Goal: Task Accomplishment & Management: Use online tool/utility

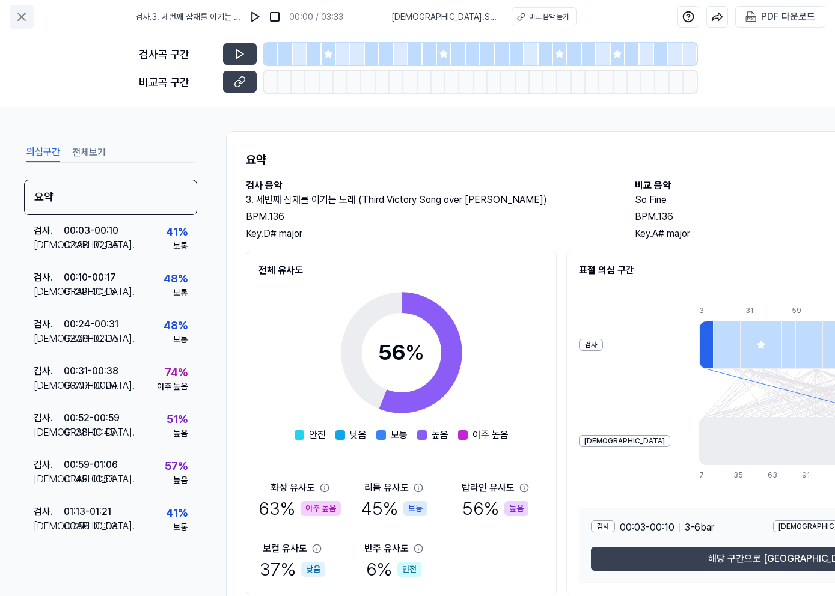
click at [30, 18] on button at bounding box center [22, 17] width 24 height 24
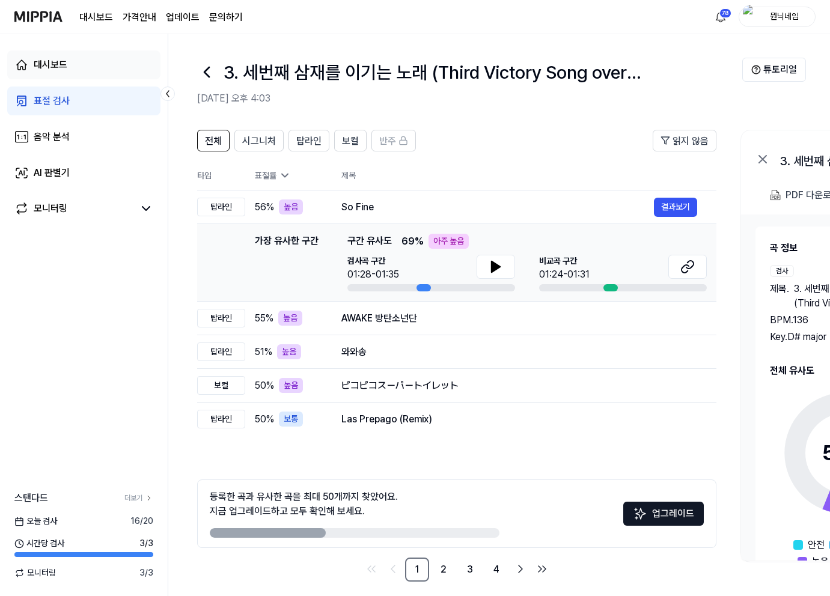
click at [42, 69] on div "대시보드" at bounding box center [51, 65] width 34 height 14
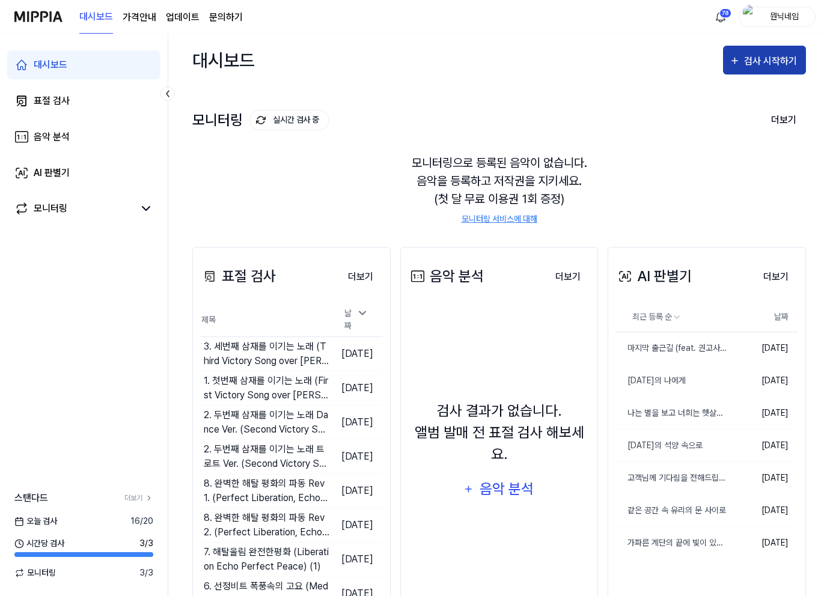
click at [758, 58] on div "검사 시작하기" at bounding box center [772, 61] width 56 height 16
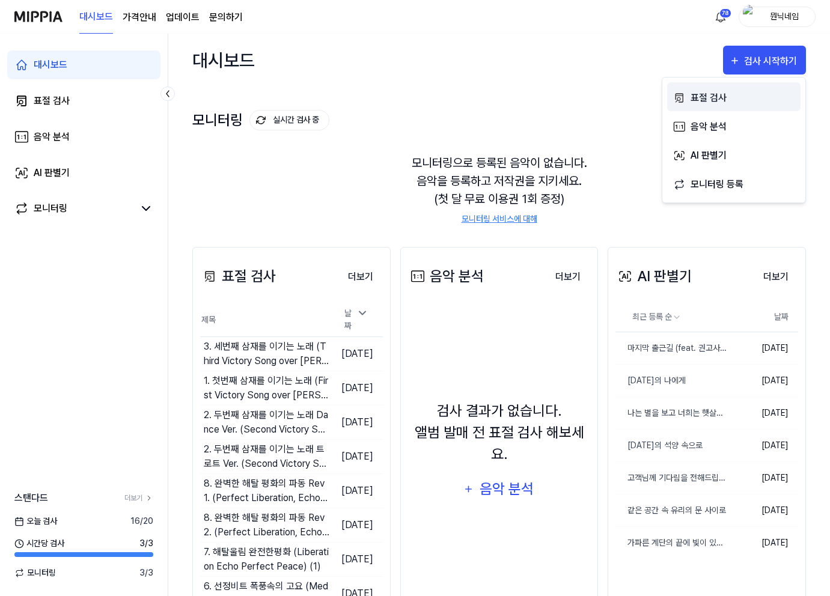
click at [730, 96] on div "표절 검사" at bounding box center [742, 98] width 105 height 16
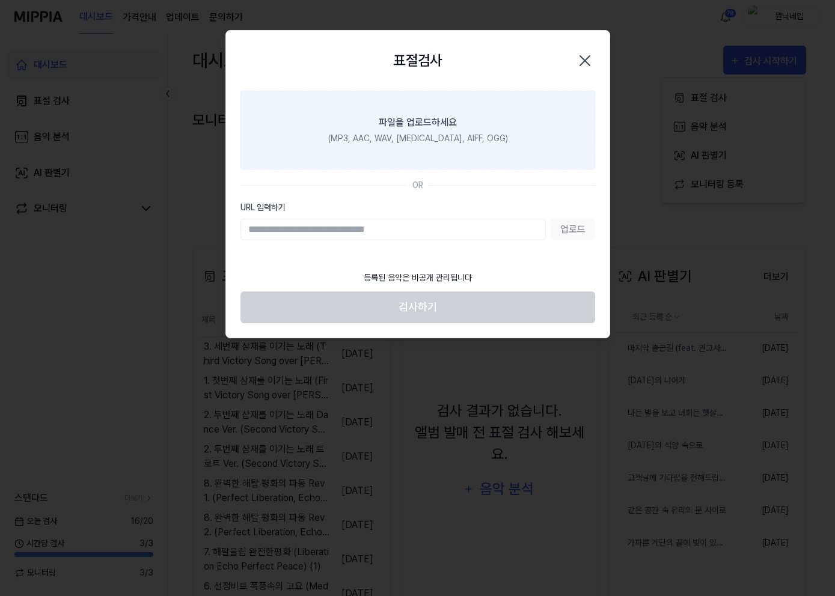
click at [460, 154] on label "파일을 업로드하세요 (MP3, AAC, WAV, [MEDICAL_DATA], AIFF, OGG)" at bounding box center [417, 130] width 355 height 79
click at [0, 0] on input "파일을 업로드하세요 (MP3, AAC, WAV, [MEDICAL_DATA], AIFF, OGG)" at bounding box center [0, 0] width 0 height 0
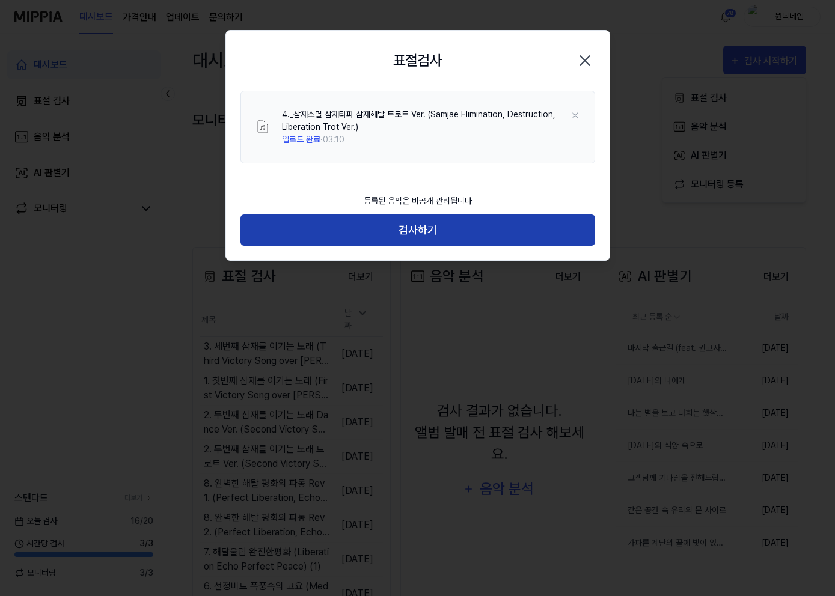
click at [394, 236] on button "검사하기" at bounding box center [417, 231] width 355 height 32
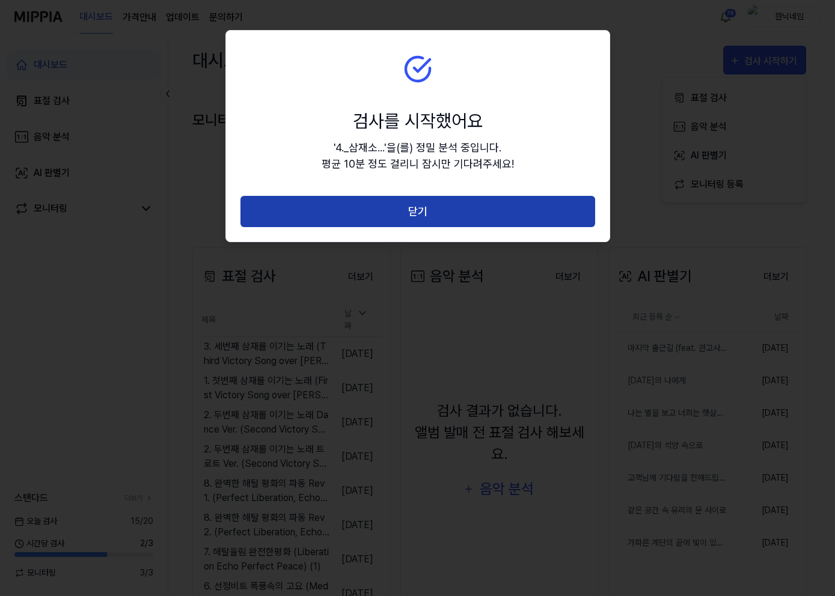
click at [402, 218] on button "닫기" at bounding box center [417, 212] width 355 height 32
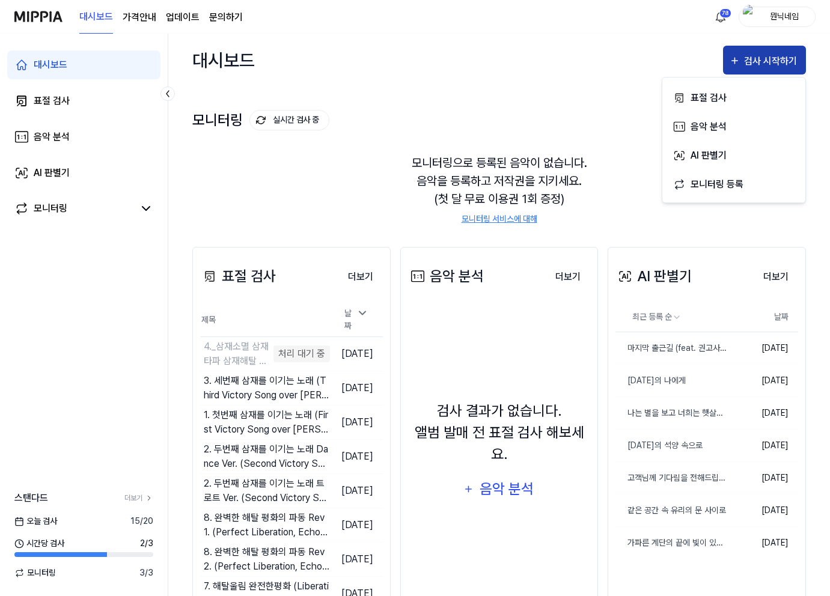
click at [771, 53] on div "검사 시작하기" at bounding box center [772, 61] width 56 height 16
click at [767, 59] on div "검사 시작하기" at bounding box center [772, 61] width 56 height 16
click at [713, 100] on div "표절 검사" at bounding box center [742, 98] width 105 height 16
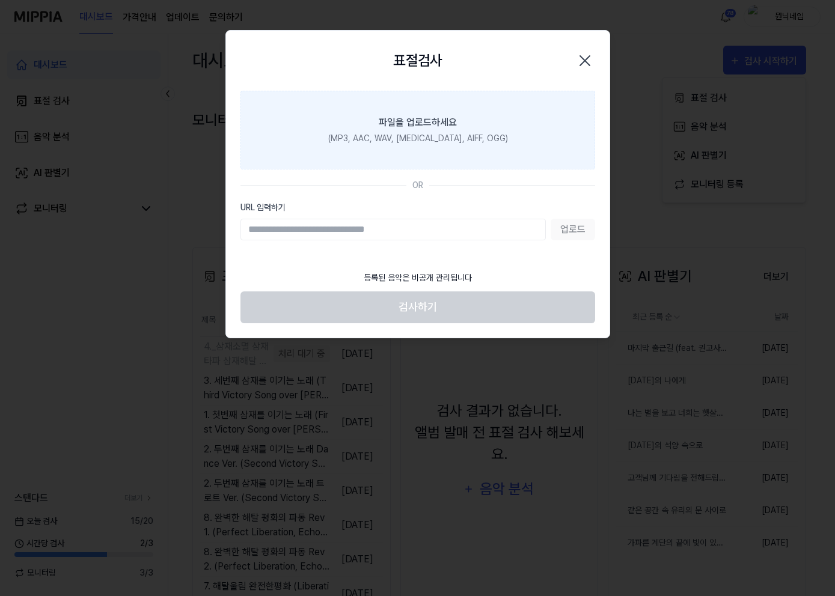
click at [383, 148] on label "파일을 업로드하세요 (MP3, AAC, WAV, [MEDICAL_DATA], AIFF, OGG)" at bounding box center [417, 130] width 355 height 79
click at [0, 0] on input "파일을 업로드하세요 (MP3, AAC, WAV, [MEDICAL_DATA], AIFF, OGG)" at bounding box center [0, 0] width 0 height 0
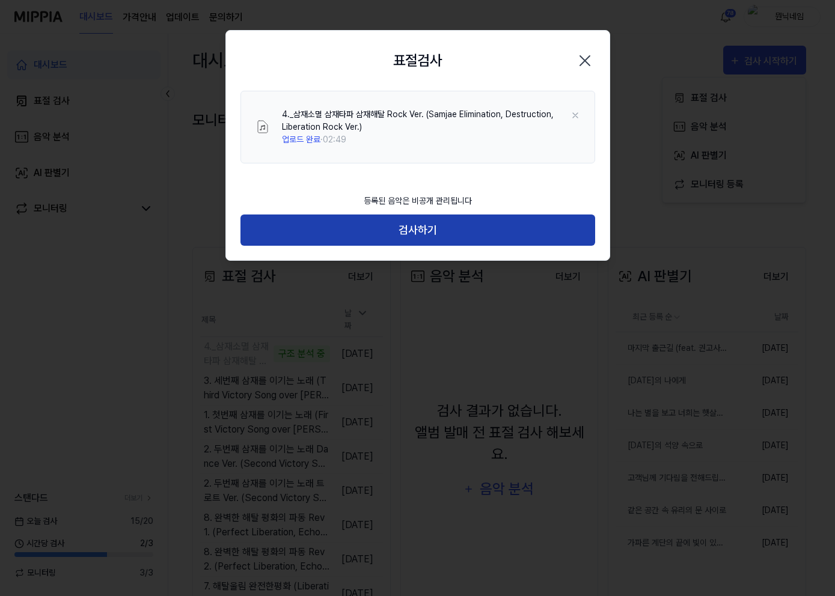
click at [419, 233] on button "검사하기" at bounding box center [417, 231] width 355 height 32
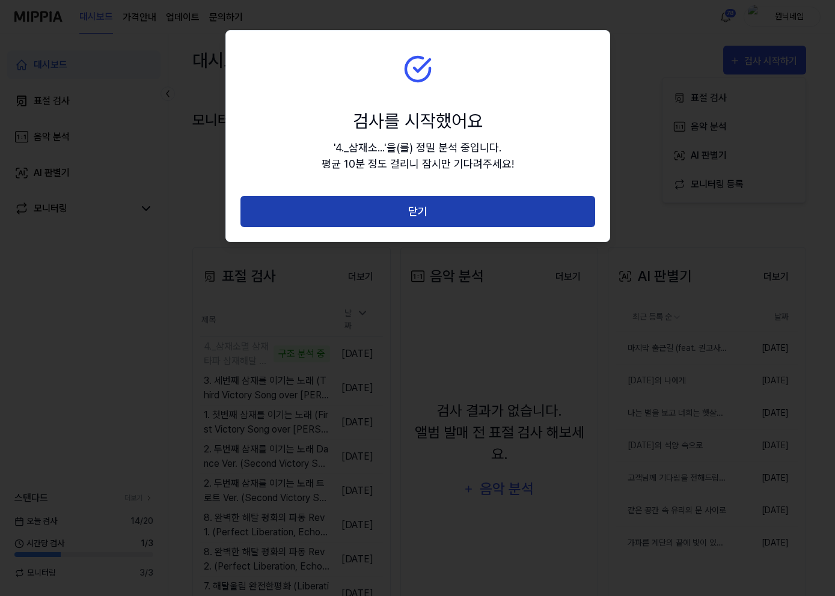
click at [412, 207] on button "닫기" at bounding box center [417, 212] width 355 height 32
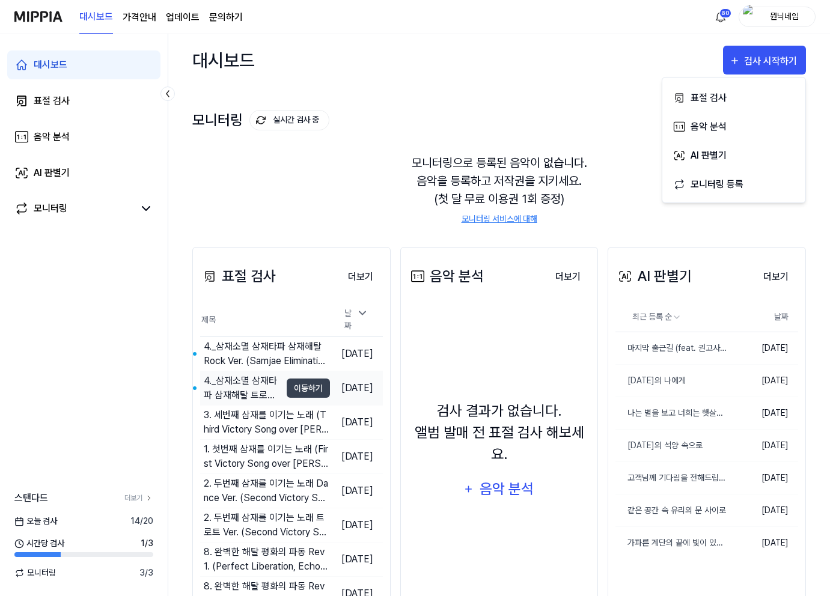
click at [249, 380] on div "4._삼재소멸 삼재타파 삼재해탈 트로트 Ver. (Samjae Elimination, Destruction…" at bounding box center [242, 388] width 77 height 29
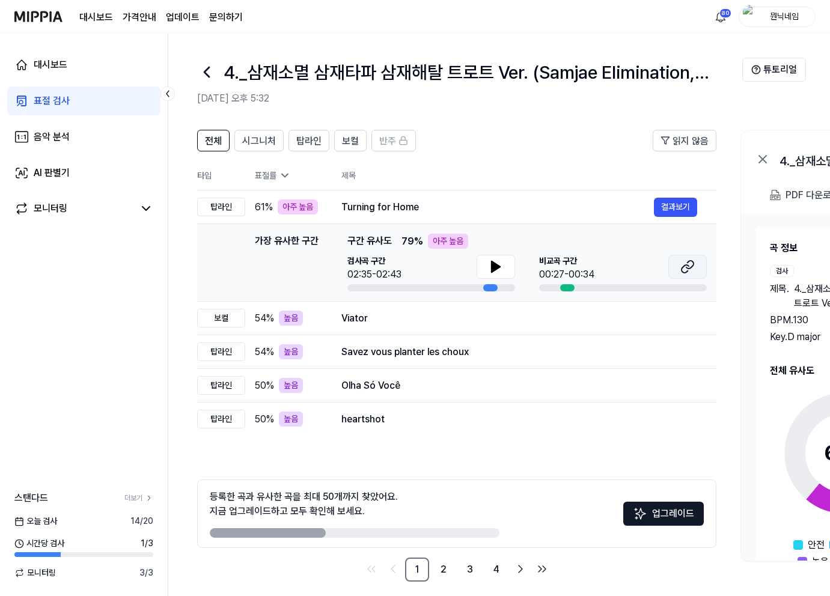
click at [696, 265] on button at bounding box center [687, 267] width 38 height 24
click at [499, 260] on icon at bounding box center [496, 267] width 14 height 14
click at [499, 263] on icon at bounding box center [498, 267] width 2 height 10
click at [492, 261] on icon at bounding box center [496, 266] width 8 height 11
click at [493, 262] on icon at bounding box center [493, 267] width 2 height 10
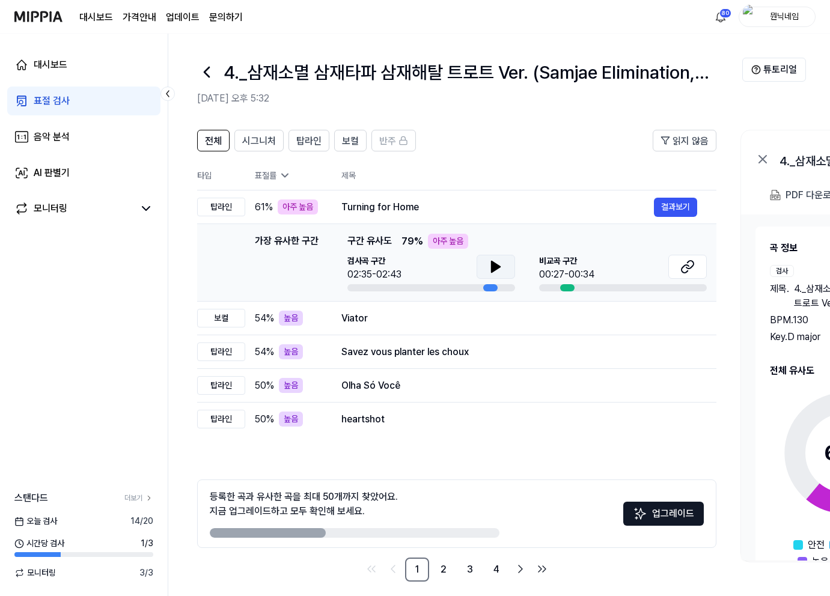
click at [204, 67] on icon at bounding box center [206, 71] width 19 height 19
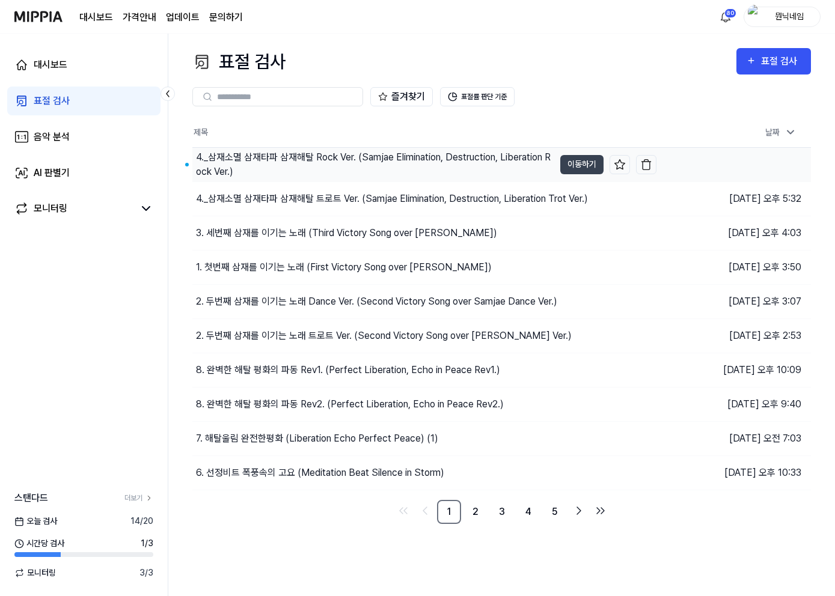
click at [252, 166] on div "4._삼재소멸 삼재타파 삼재해탈 Rock Ver. (Samjae Elimination, Destruction, …" at bounding box center [375, 164] width 358 height 29
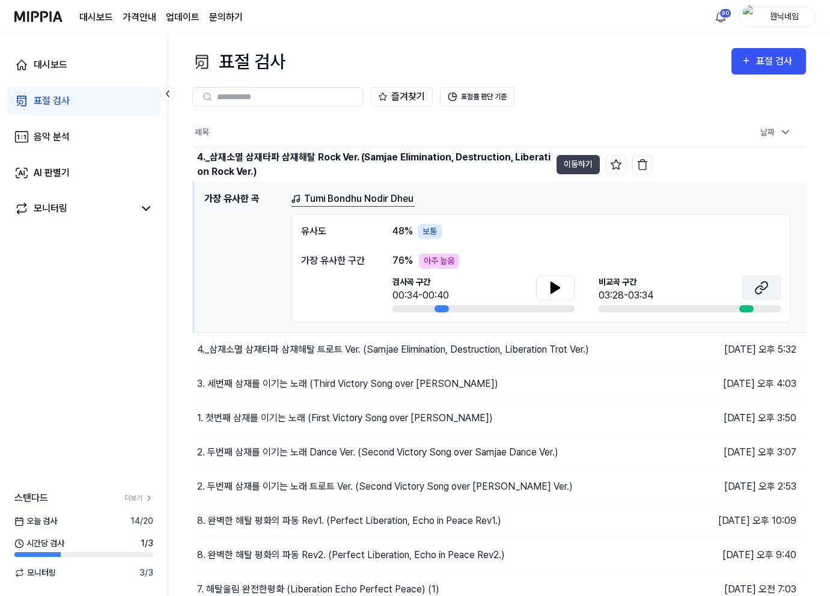
click at [767, 288] on icon at bounding box center [761, 288] width 14 height 14
click at [547, 294] on button at bounding box center [555, 288] width 38 height 24
click at [548, 294] on icon at bounding box center [555, 288] width 14 height 14
click at [573, 167] on button "이동하기" at bounding box center [577, 164] width 43 height 19
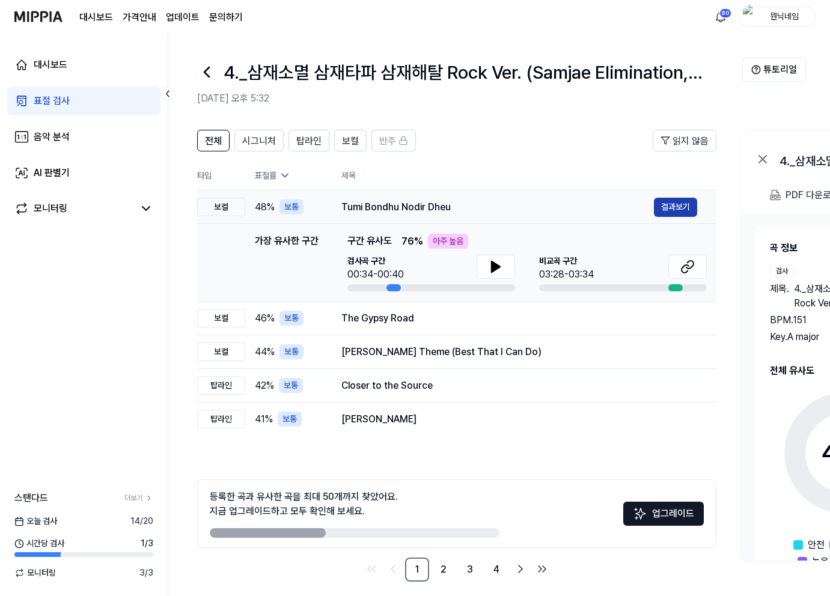
click at [678, 202] on button "결과보기" at bounding box center [675, 207] width 43 height 19
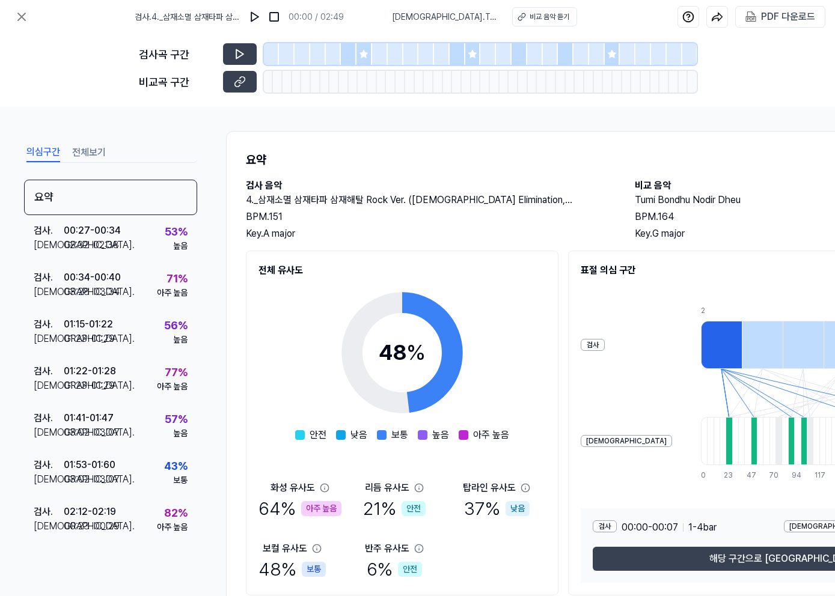
click at [778, 27] on div "PDF 다운로드" at bounding box center [780, 17] width 90 height 22
drag, startPoint x: 771, startPoint y: 17, endPoint x: 770, endPoint y: 25, distance: 7.8
click at [770, 17] on div "PDF 다운로드" at bounding box center [788, 17] width 54 height 16
click at [769, 11] on div "PDF 다운로드" at bounding box center [788, 17] width 54 height 16
click at [19, 18] on icon at bounding box center [21, 16] width 7 height 7
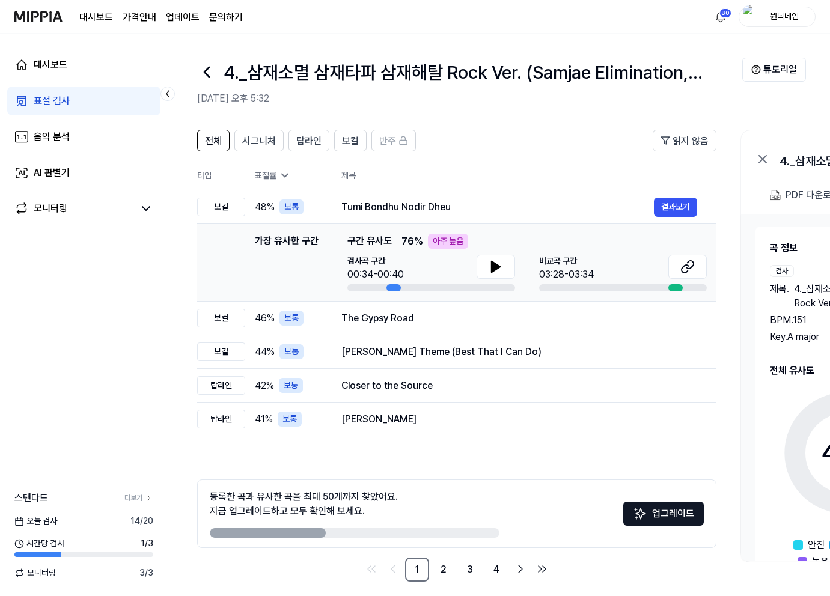
click at [215, 72] on icon at bounding box center [206, 71] width 19 height 19
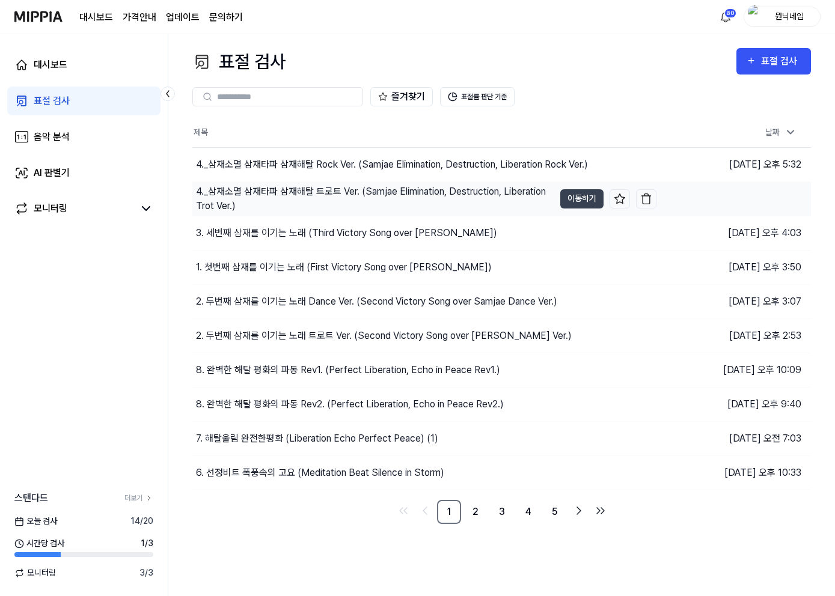
click at [278, 207] on div "4._삼재소멸 삼재타파 삼재해탈 트로트 Ver. (Samjae Elimination, Destruction…" at bounding box center [375, 198] width 358 height 29
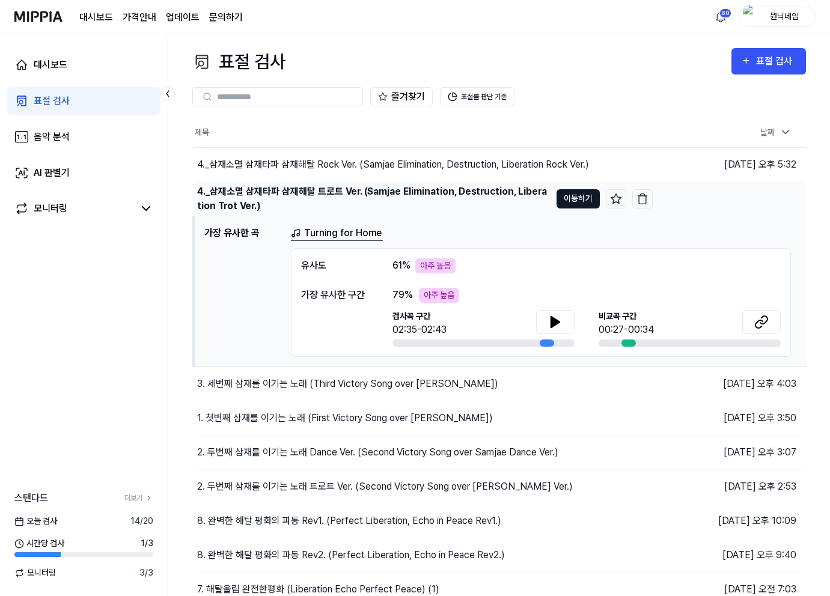
click at [572, 203] on button "이동하기" at bounding box center [577, 198] width 43 height 19
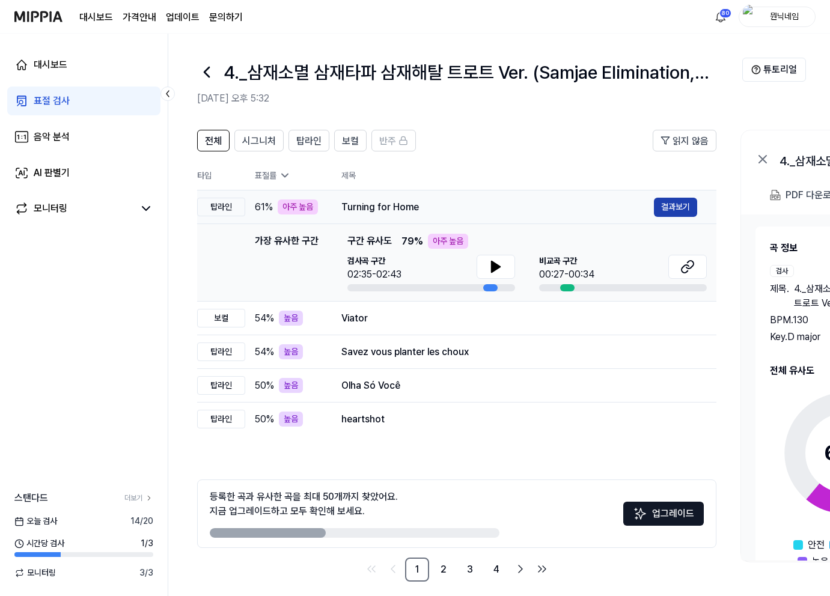
click at [667, 211] on button "결과보기" at bounding box center [675, 207] width 43 height 19
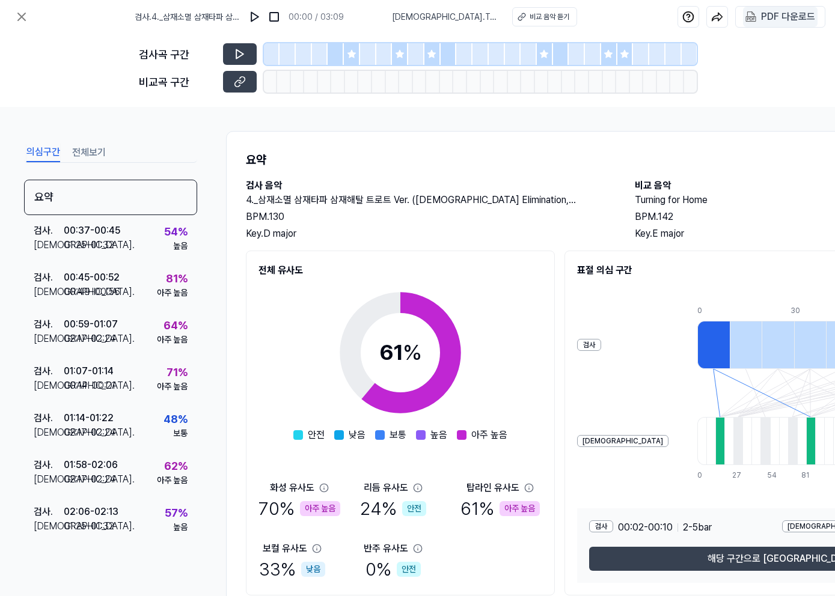
click at [787, 13] on div "PDF 다운로드" at bounding box center [788, 17] width 54 height 16
